Goal: Check status: Check status

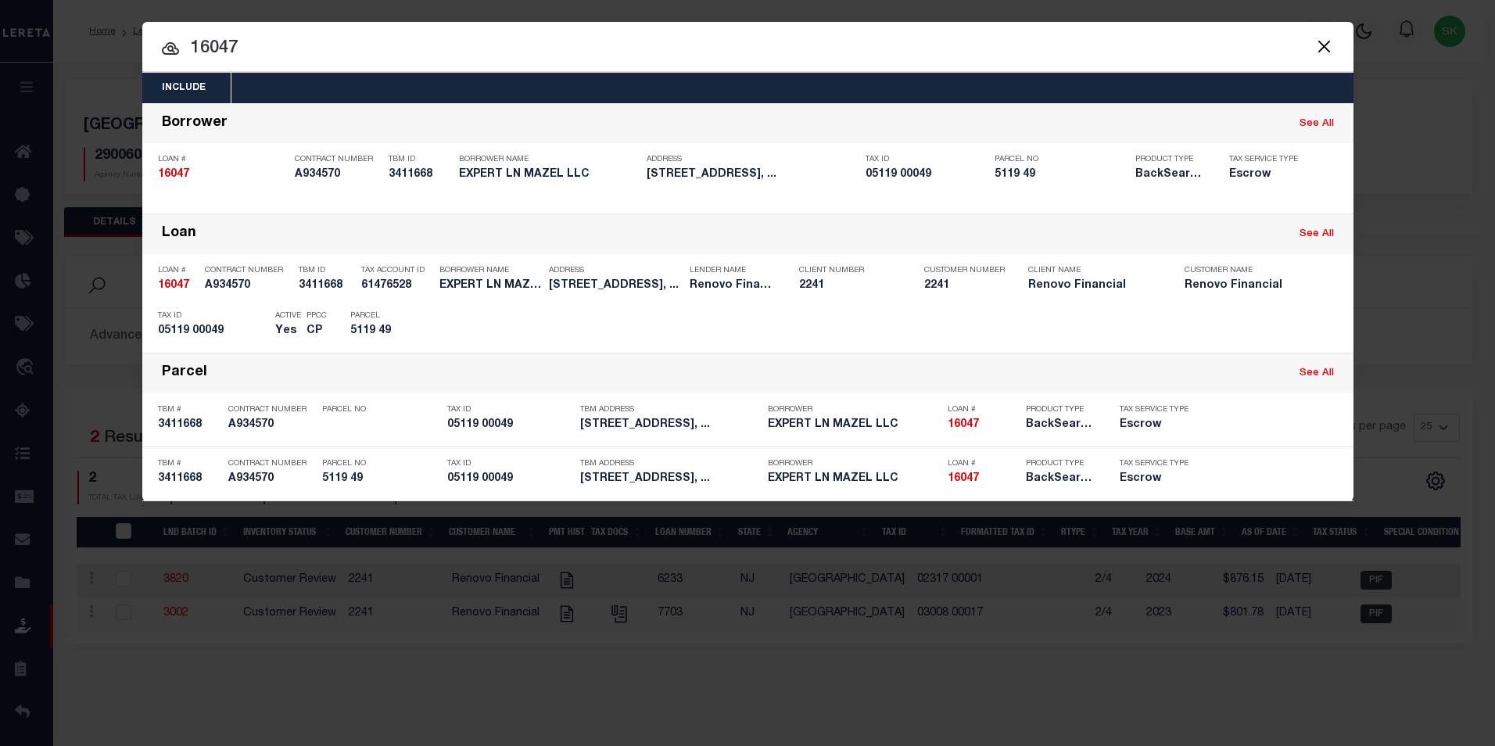
click at [1333, 45] on button "Close" at bounding box center [1324, 46] width 20 height 20
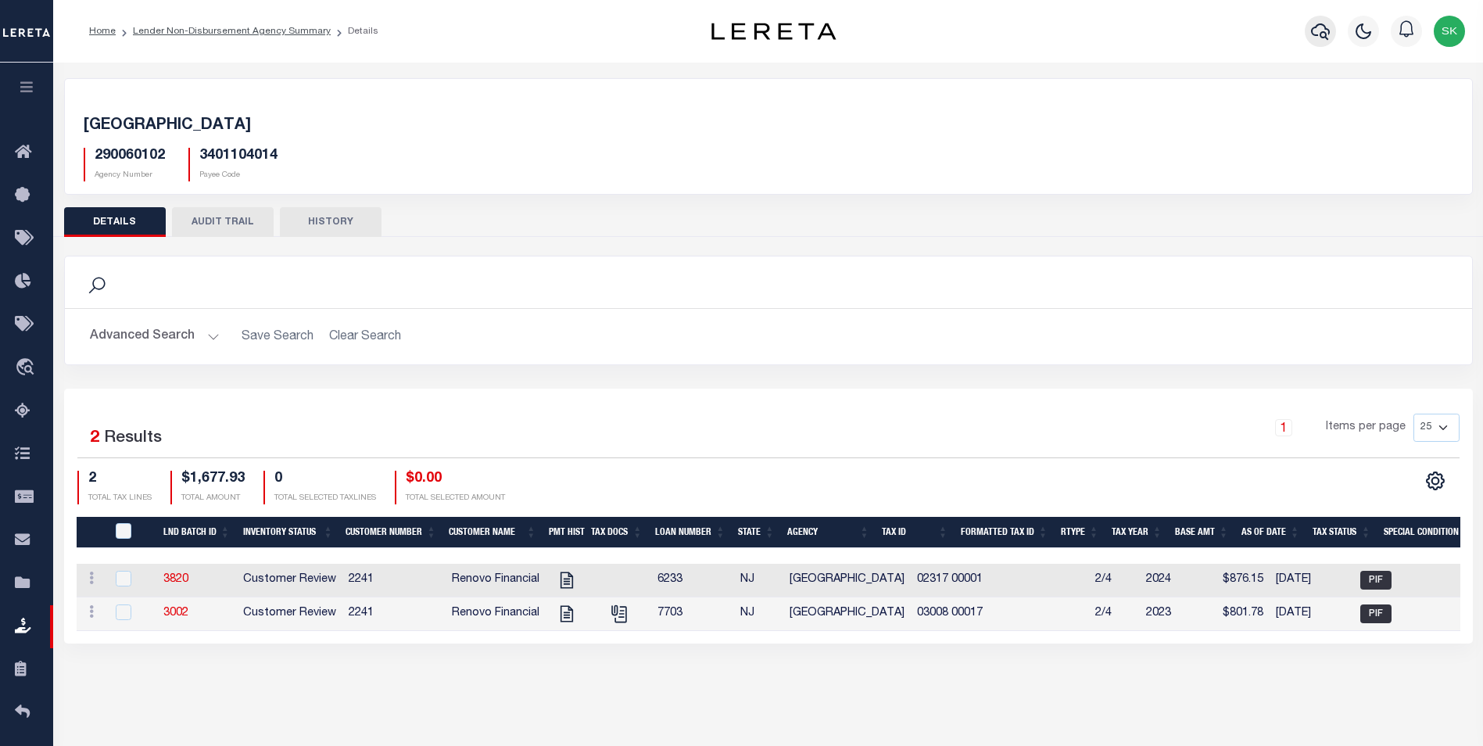
click at [1321, 31] on icon "button" at bounding box center [1320, 31] width 19 height 19
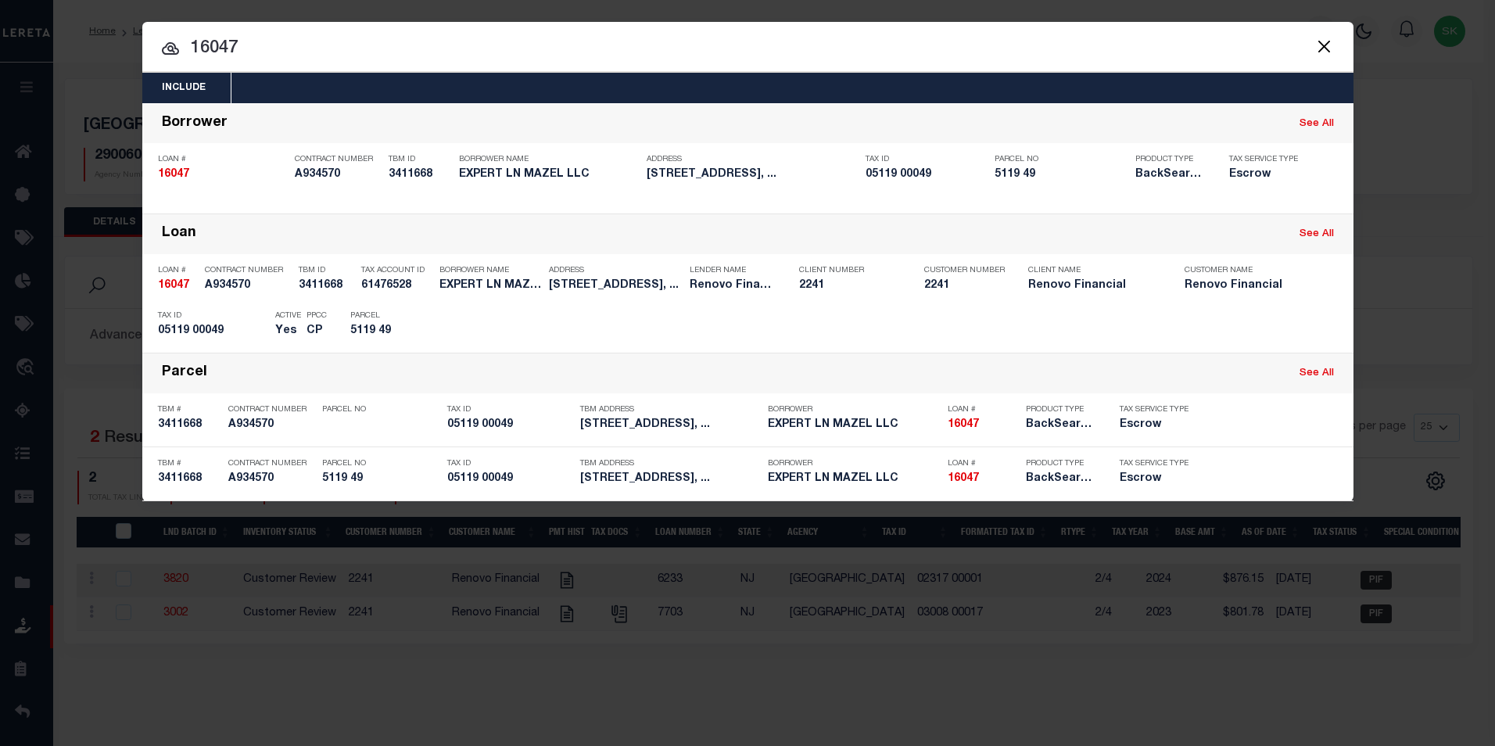
drag, startPoint x: 258, startPoint y: 49, endPoint x: 102, endPoint y: 31, distance: 156.6
click at [102, 31] on div "Include Loans TBM Customers Borrowers Payments (Lender Non-Disb) Payments (Lend…" at bounding box center [747, 373] width 1495 height 746
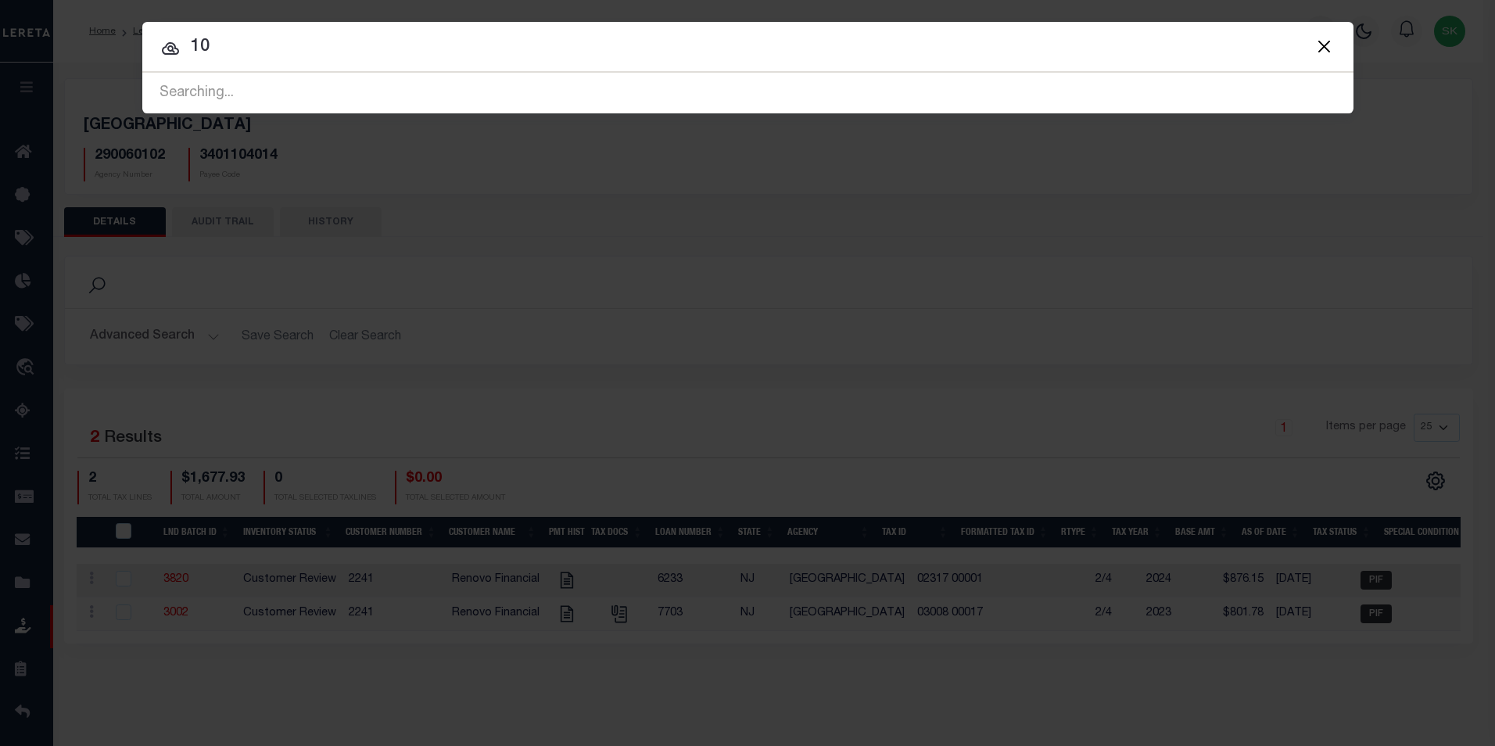
type input "1"
type input "10011085"
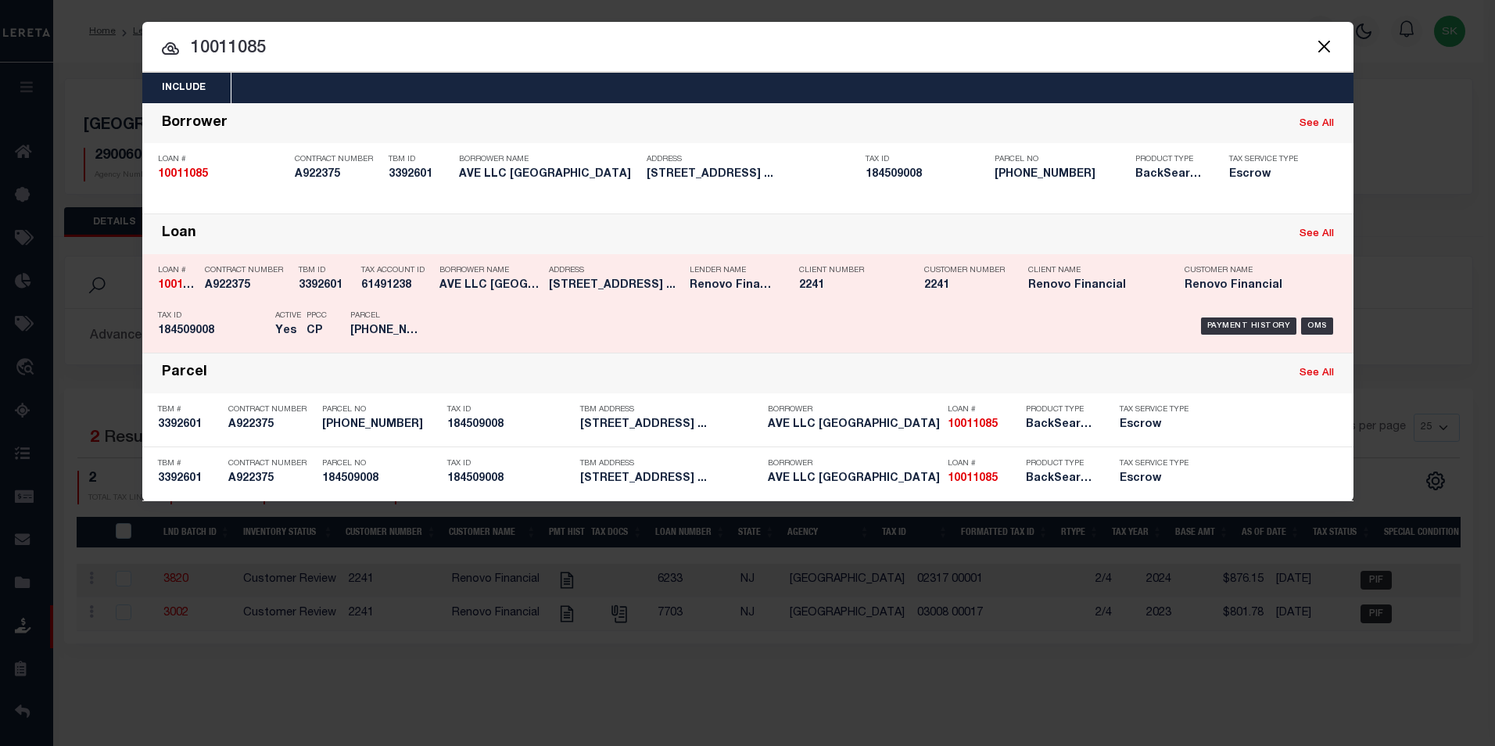
click at [170, 282] on strong "10011085" at bounding box center [183, 285] width 50 height 11
